Goal: Find specific page/section

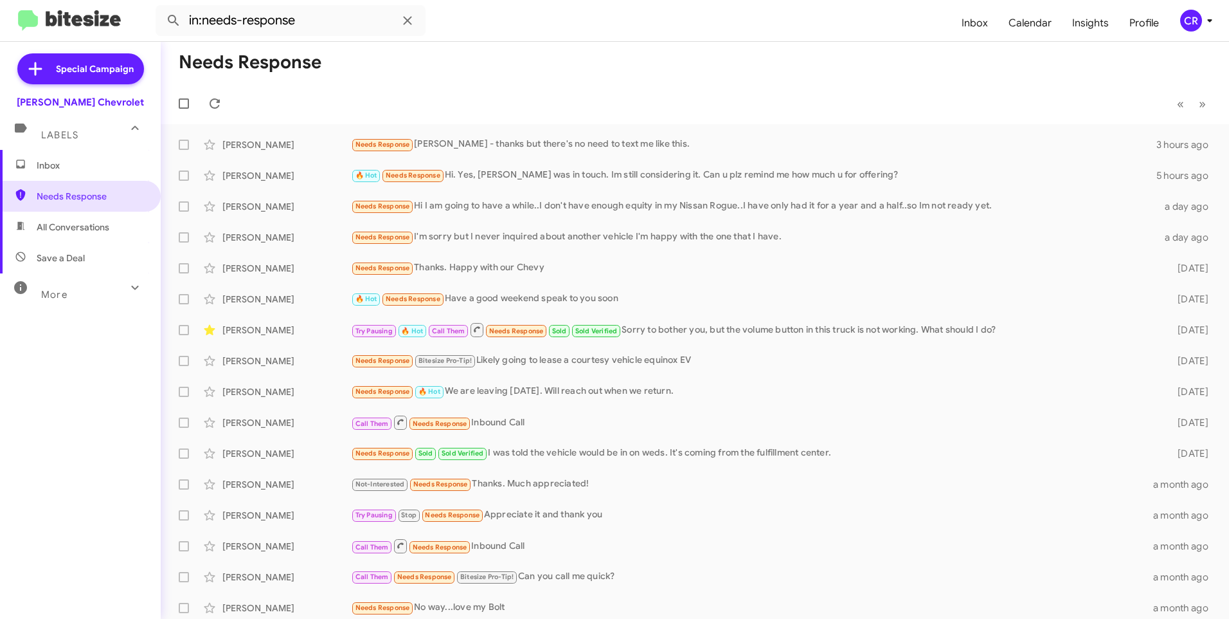
click at [75, 233] on span "All Conversations" at bounding box center [80, 227] width 161 height 31
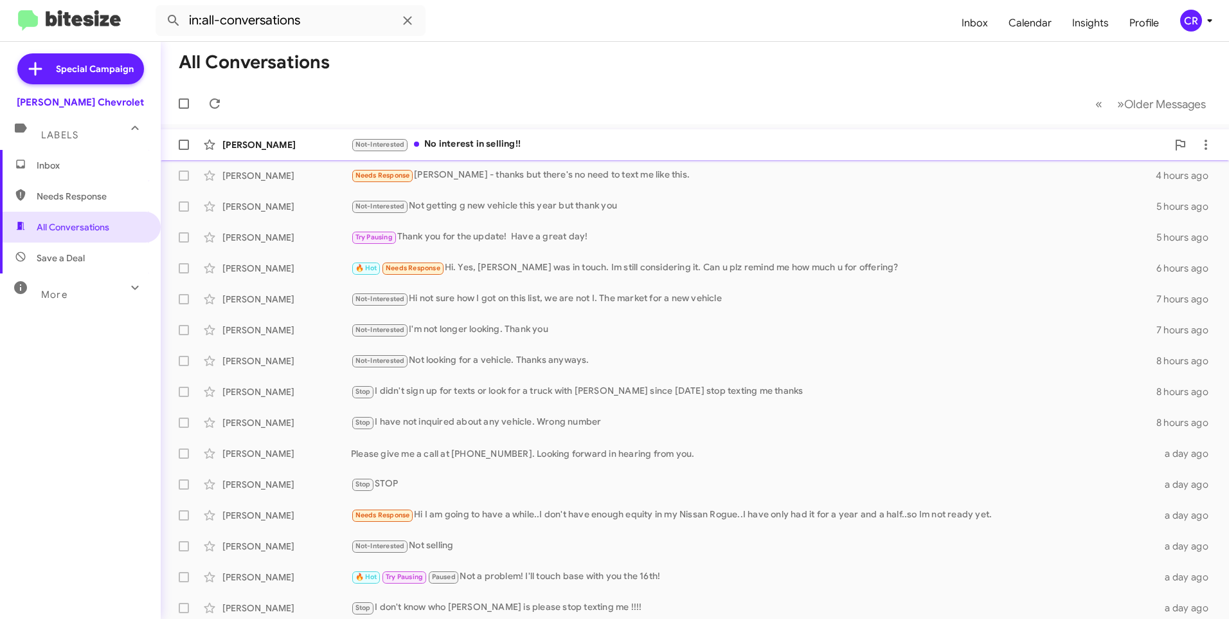
click at [462, 143] on div "Not-Interested No interest in selling!!" at bounding box center [759, 144] width 817 height 15
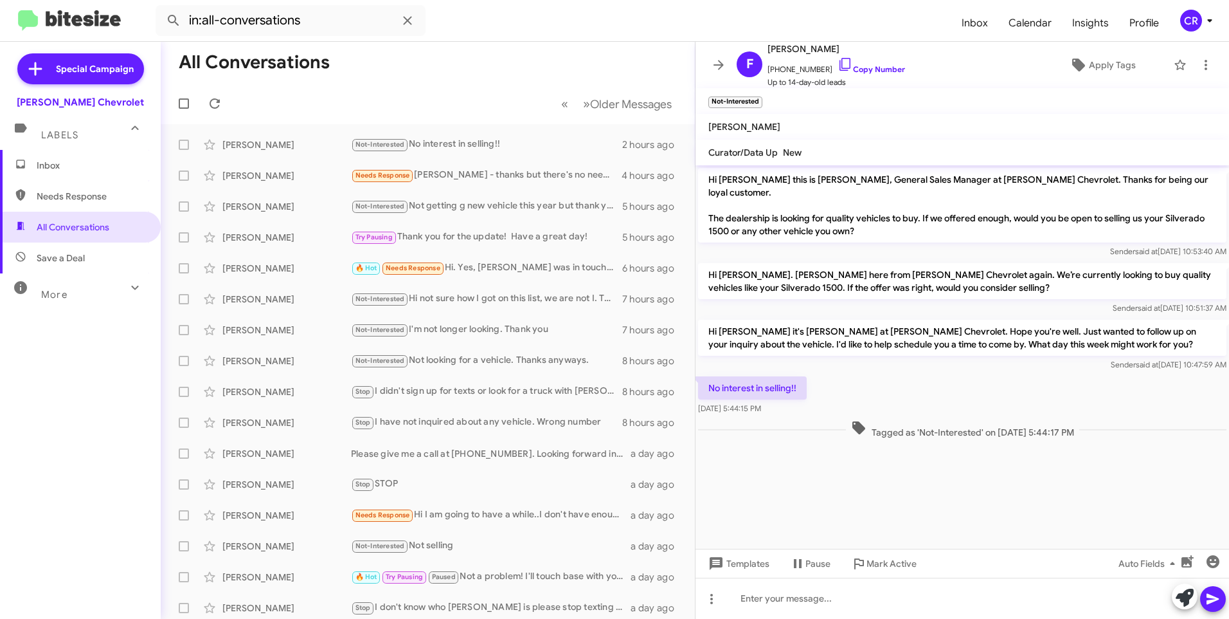
click at [77, 205] on span "Needs Response" at bounding box center [80, 196] width 161 height 31
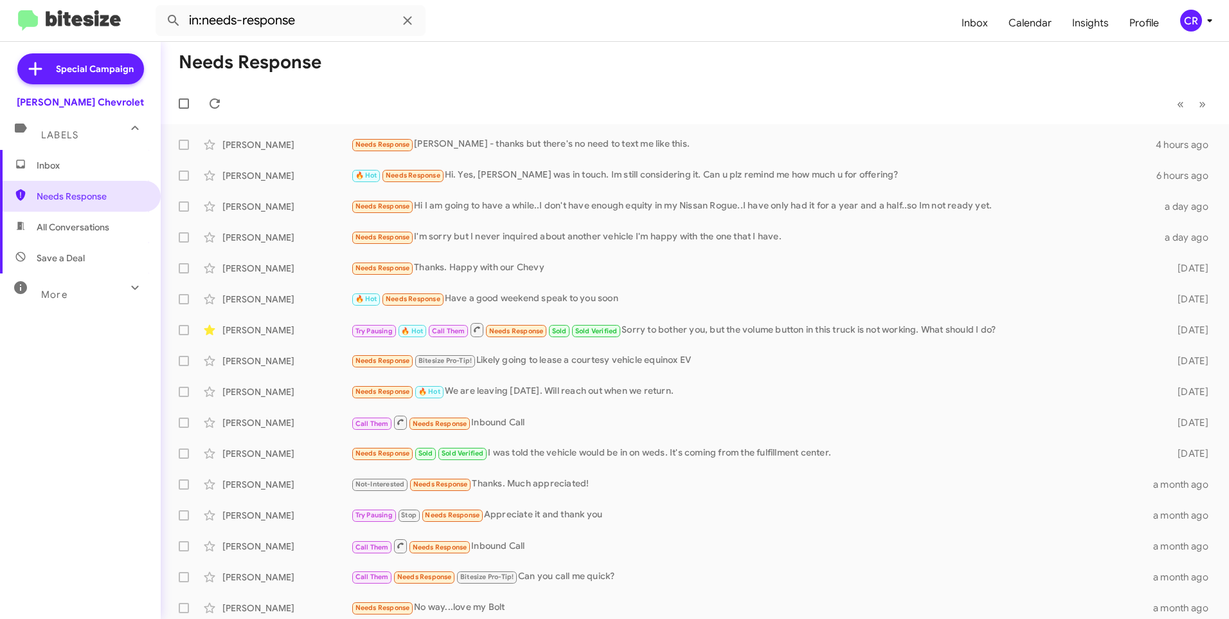
click at [66, 258] on span "Save a Deal" at bounding box center [61, 257] width 48 height 13
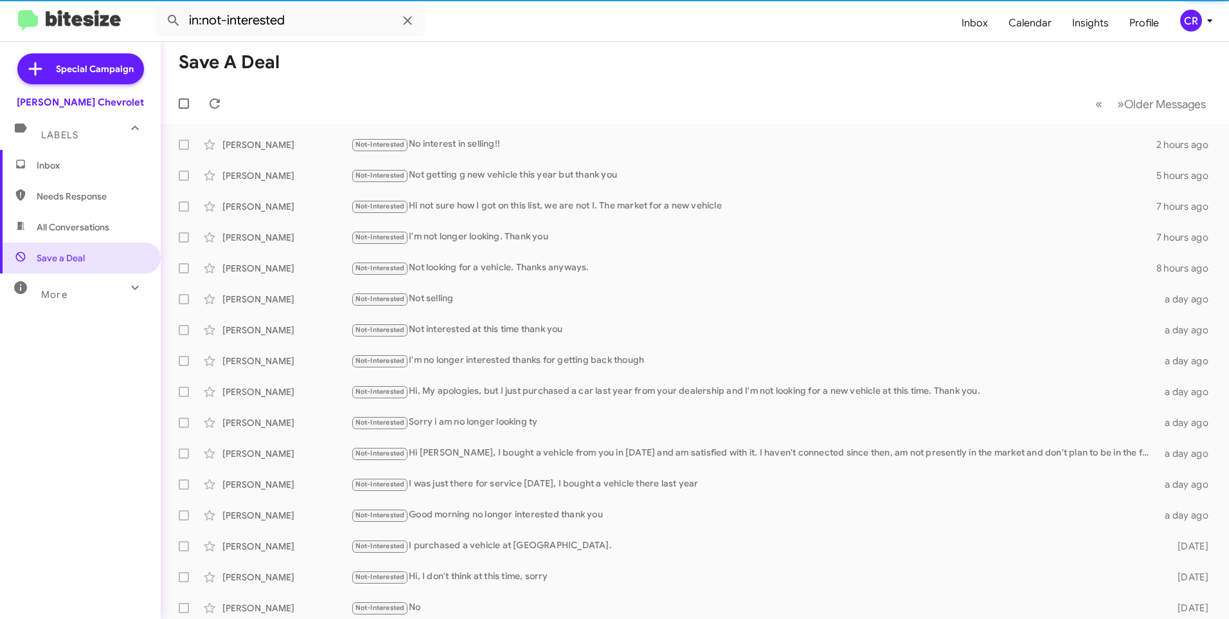
click at [84, 193] on span "Needs Response" at bounding box center [91, 196] width 109 height 13
type input "in:needs-response"
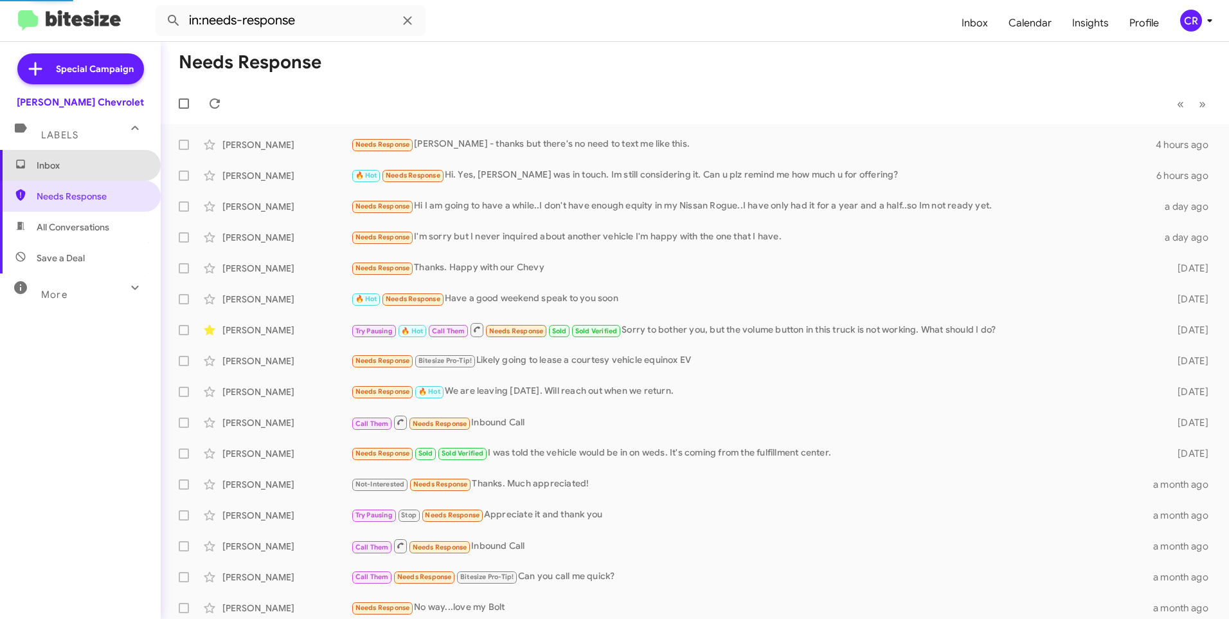
click at [80, 171] on span "Inbox" at bounding box center [91, 165] width 109 height 13
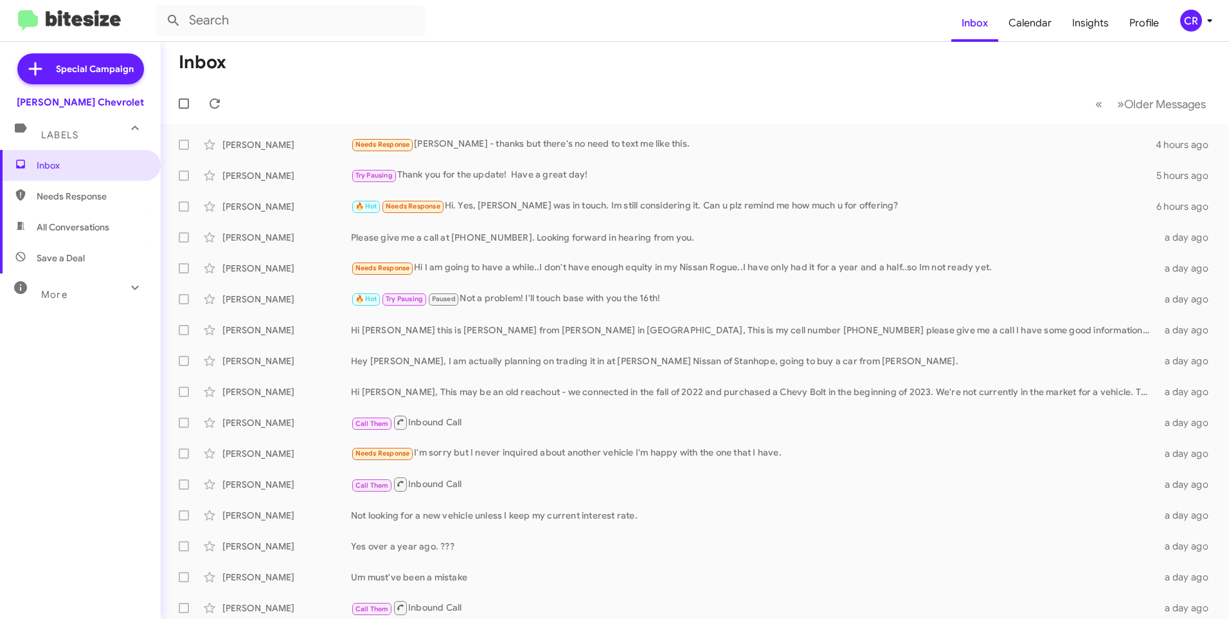
click at [89, 197] on span "Needs Response" at bounding box center [91, 196] width 109 height 13
type input "in:needs-response"
